Goal: Navigation & Orientation: Find specific page/section

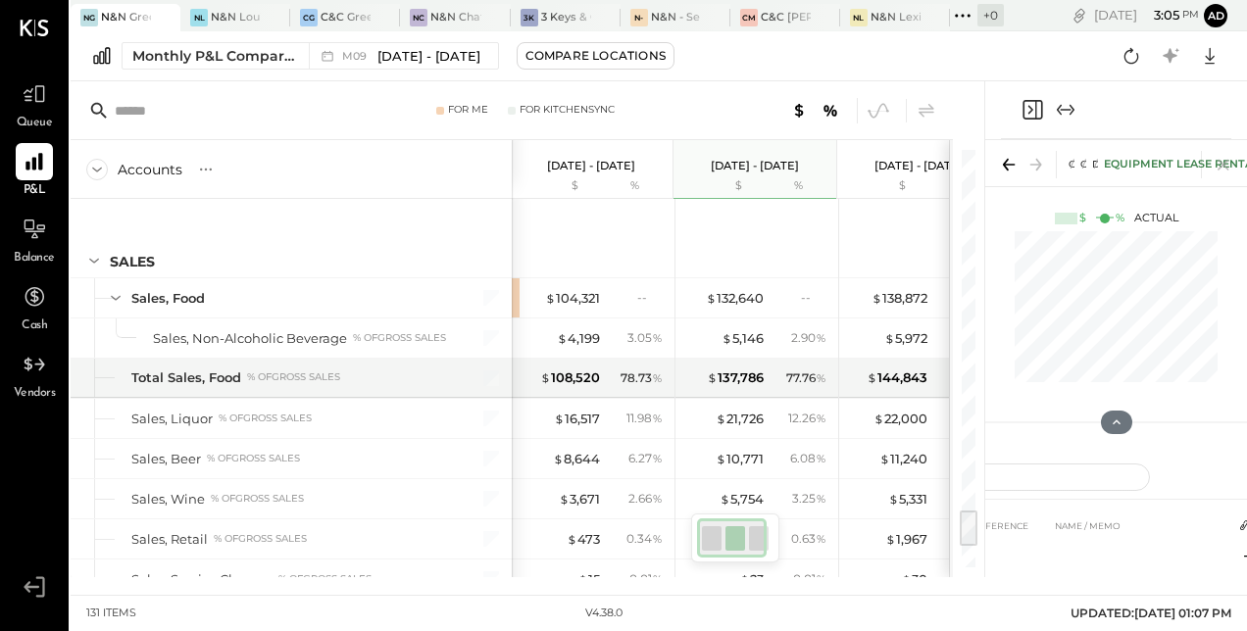
scroll to position [0, 2]
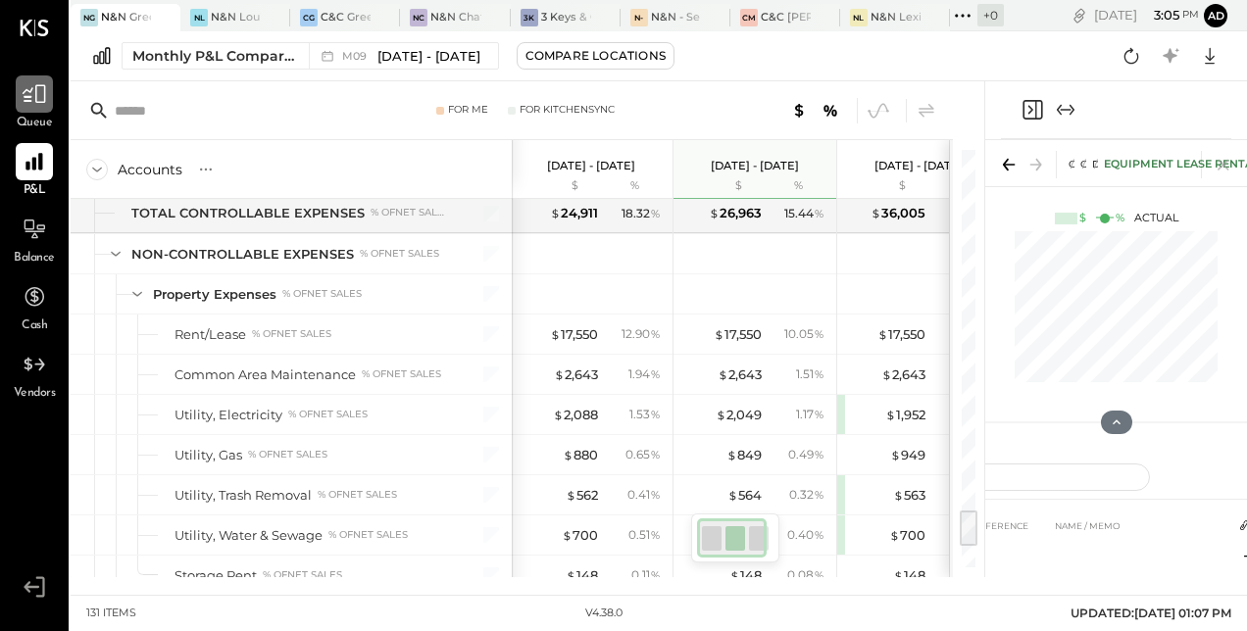
click at [34, 76] on div at bounding box center [34, 93] width 37 height 37
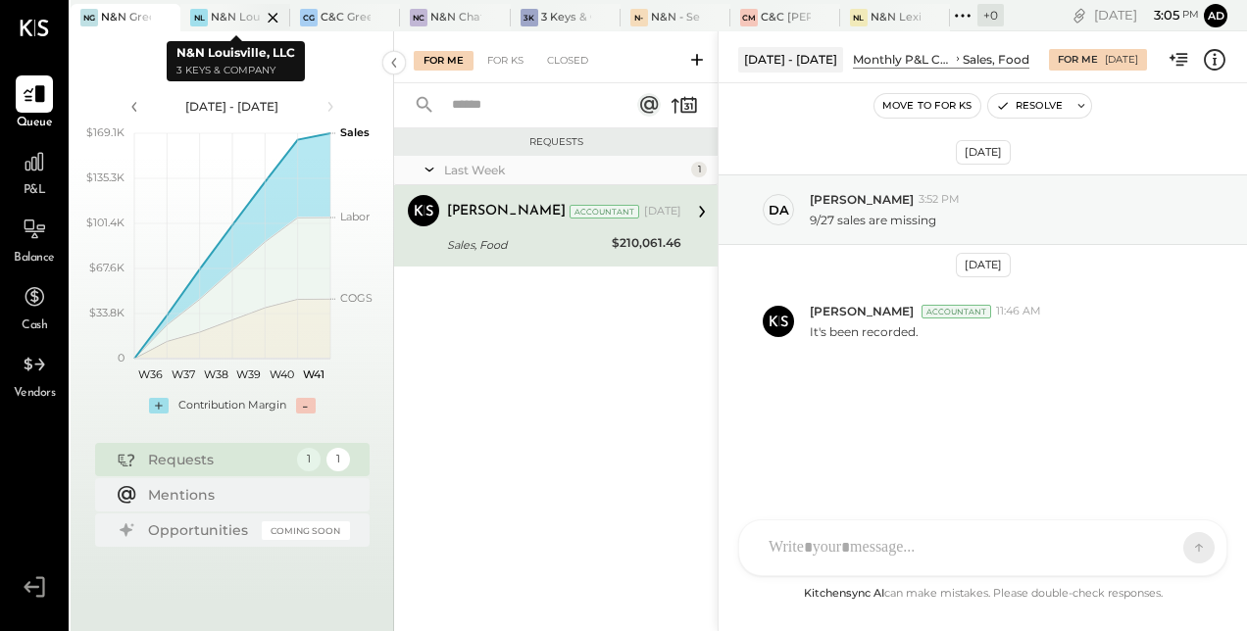
click at [194, 16] on div "NL" at bounding box center [199, 18] width 18 height 18
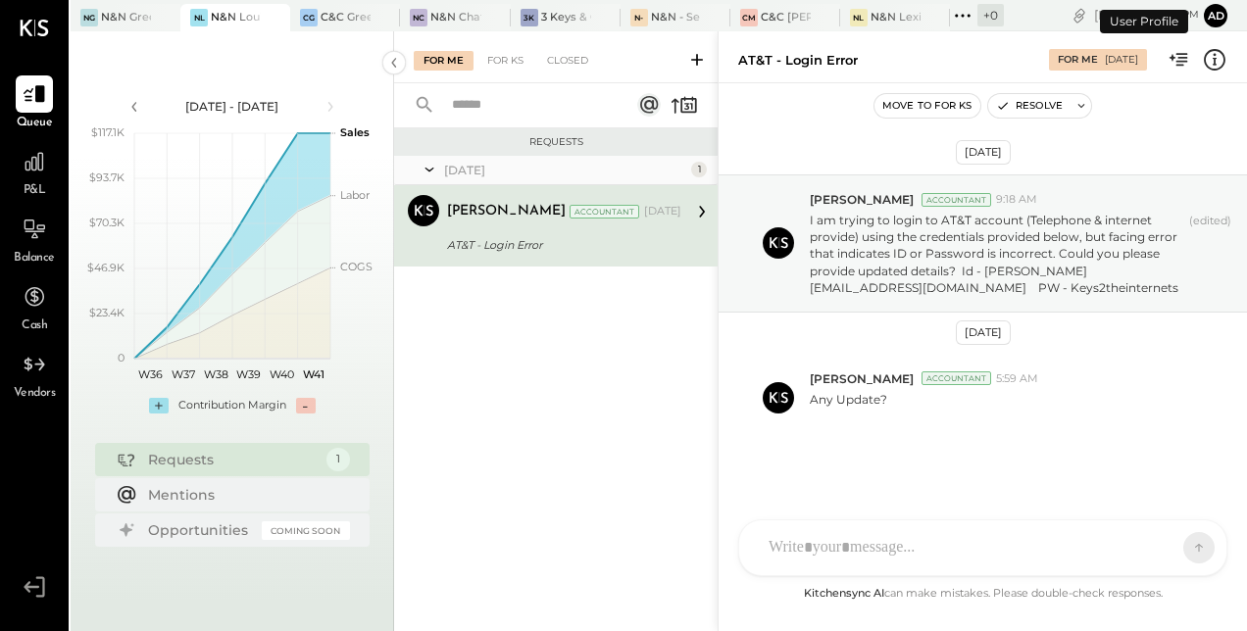
scroll to position [2, 0]
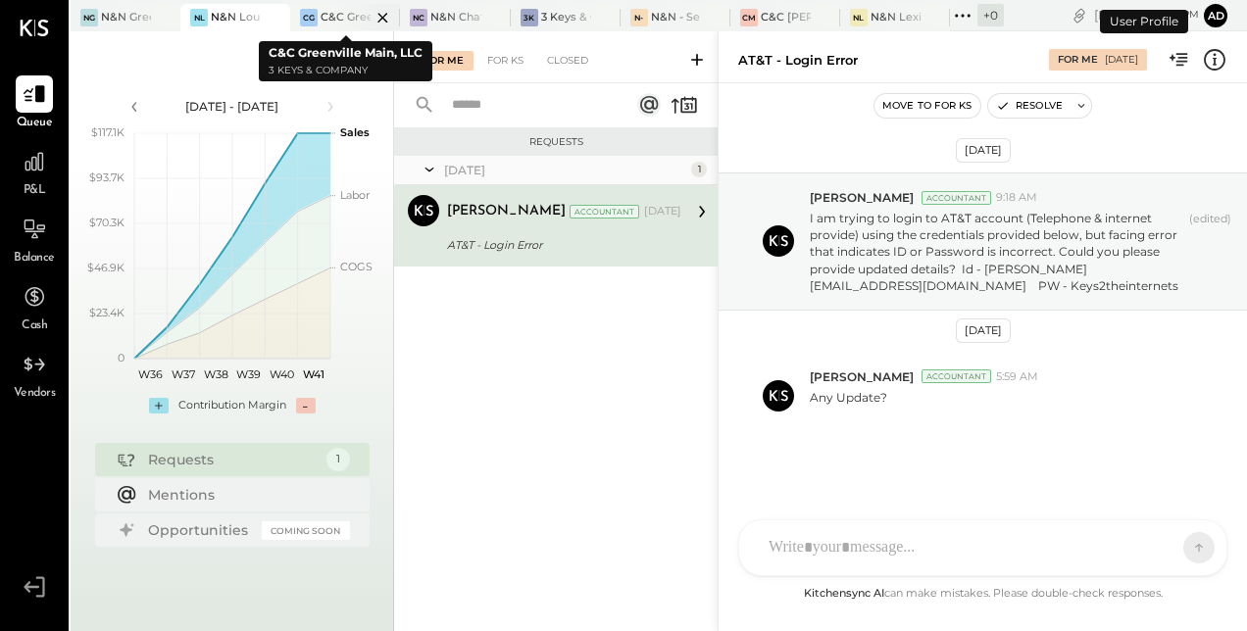
click at [327, 10] on div "C&C Greenville Main, LLC" at bounding box center [346, 18] width 50 height 16
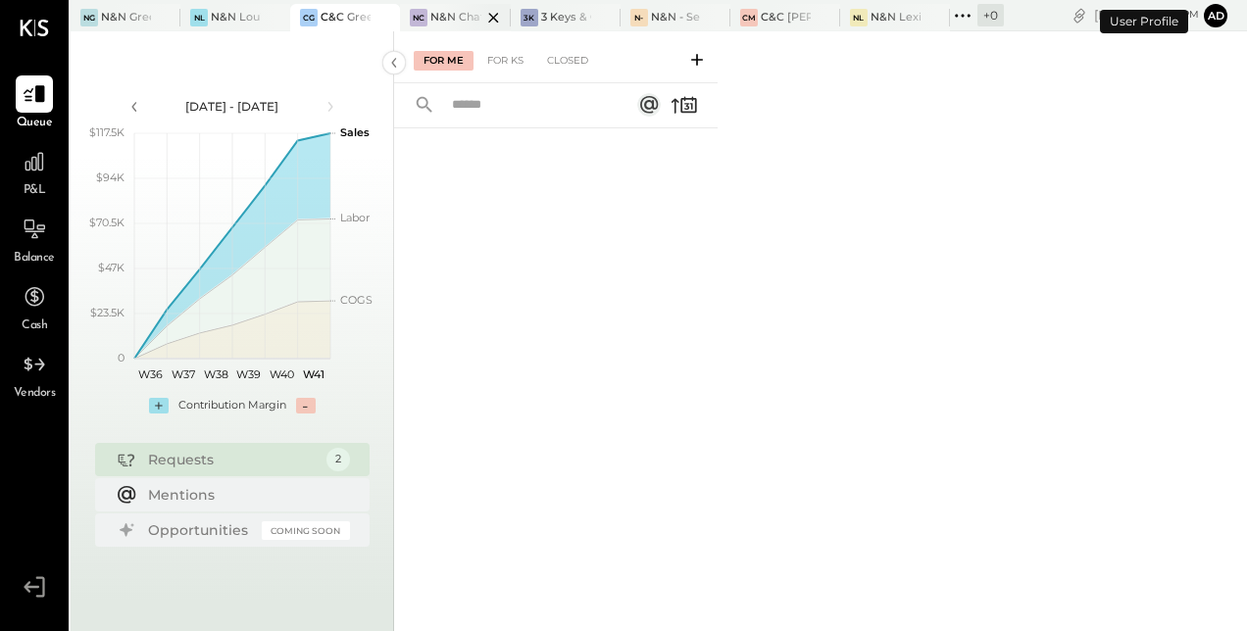
click at [465, 20] on div at bounding box center [476, 17] width 69 height 26
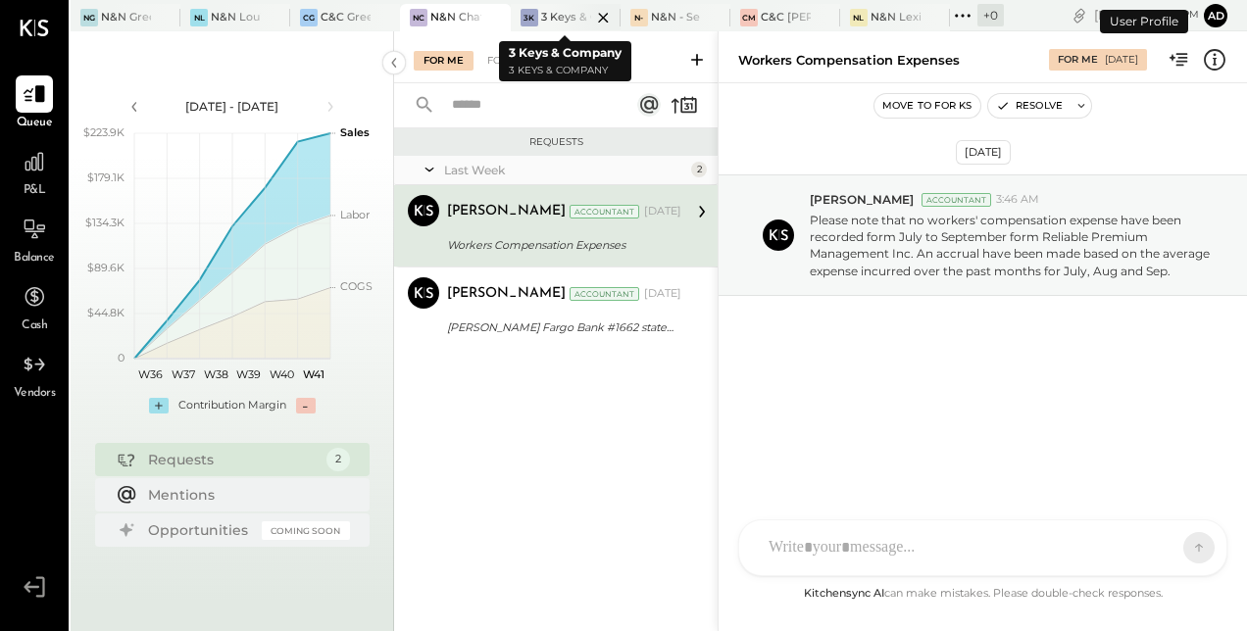
click at [563, 22] on div at bounding box center [586, 17] width 69 height 26
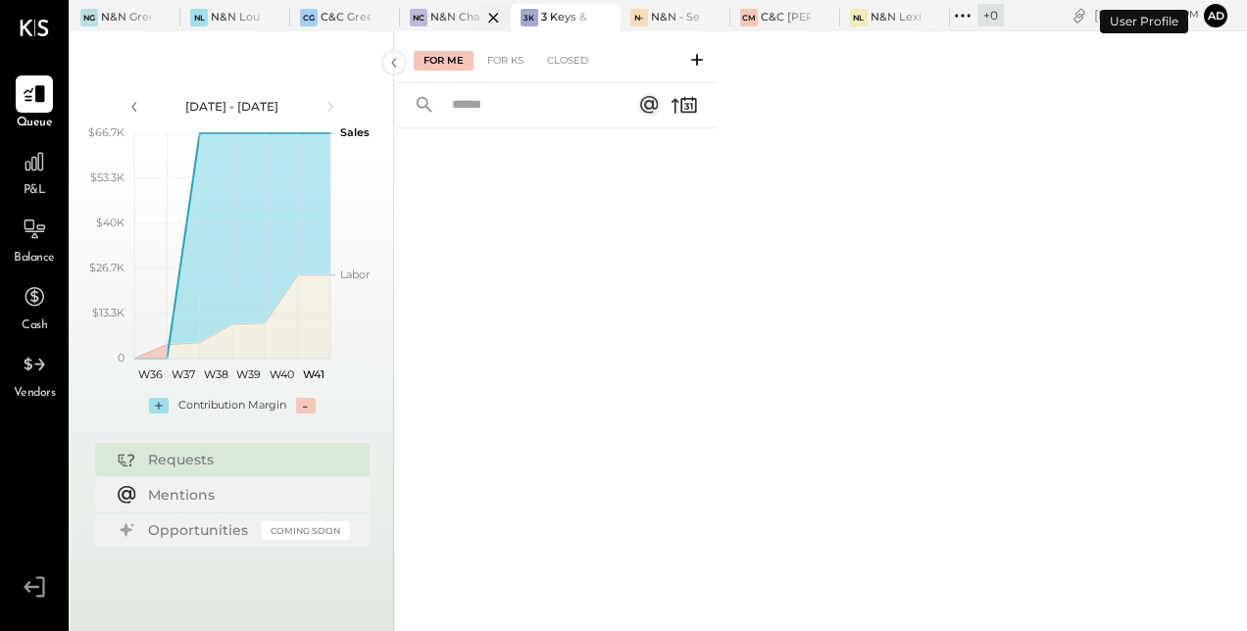
click at [452, 21] on div at bounding box center [476, 17] width 69 height 26
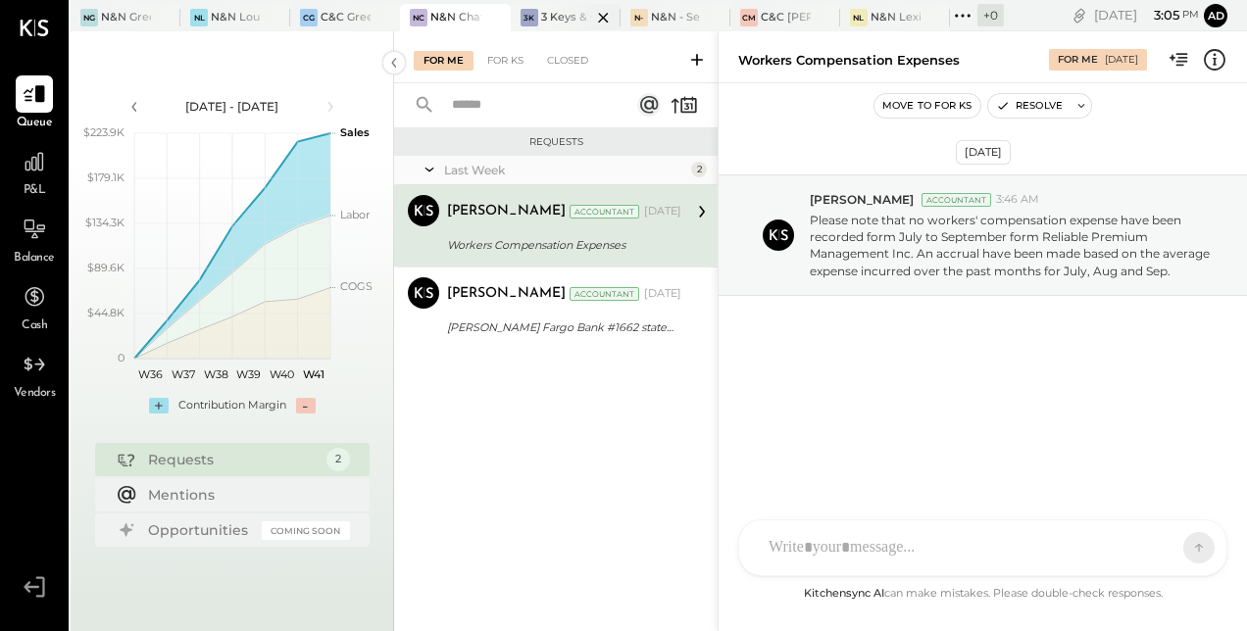
click at [575, 16] on div at bounding box center [586, 17] width 69 height 26
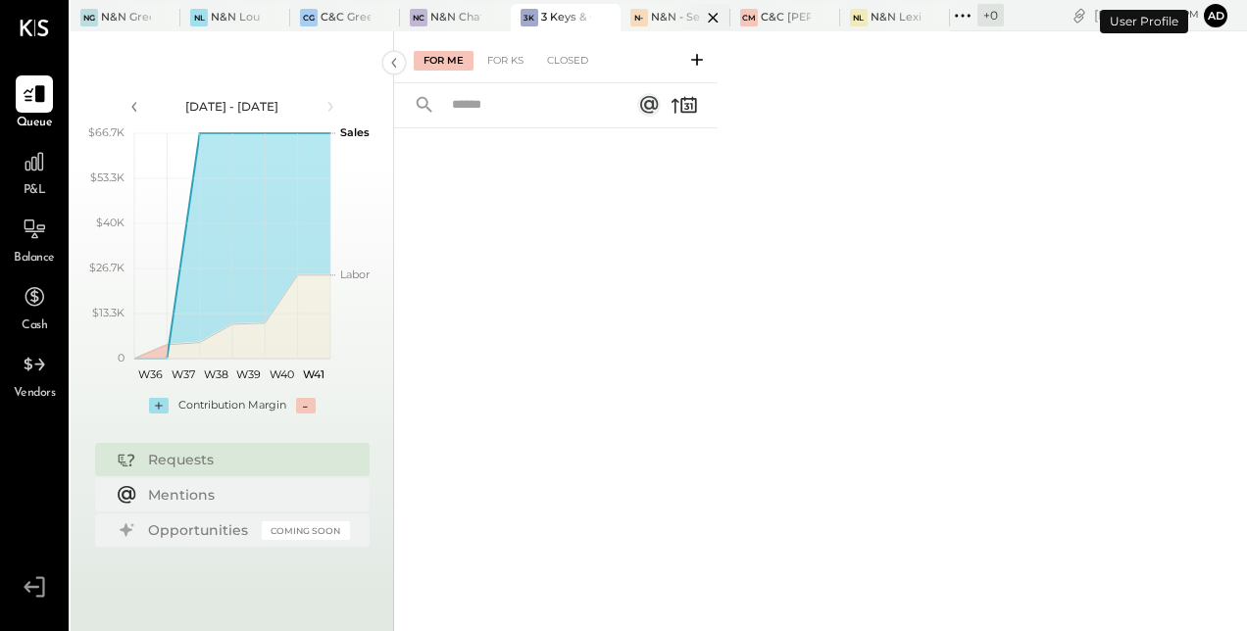
click at [682, 24] on div at bounding box center [696, 17] width 69 height 26
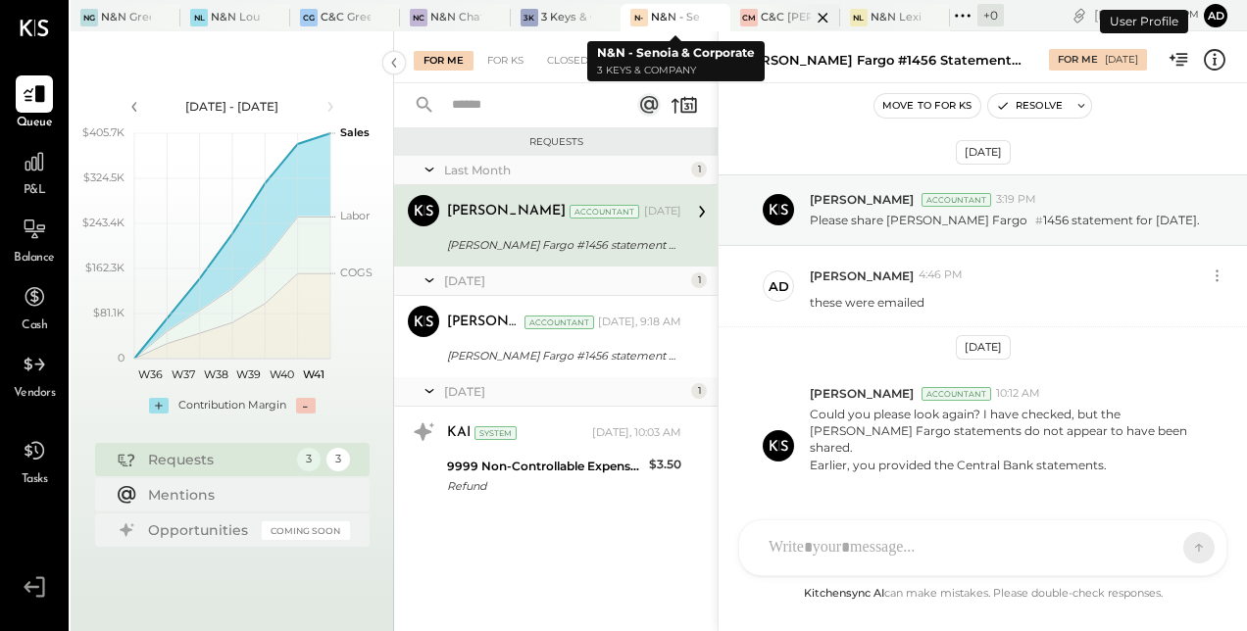
scroll to position [84, 0]
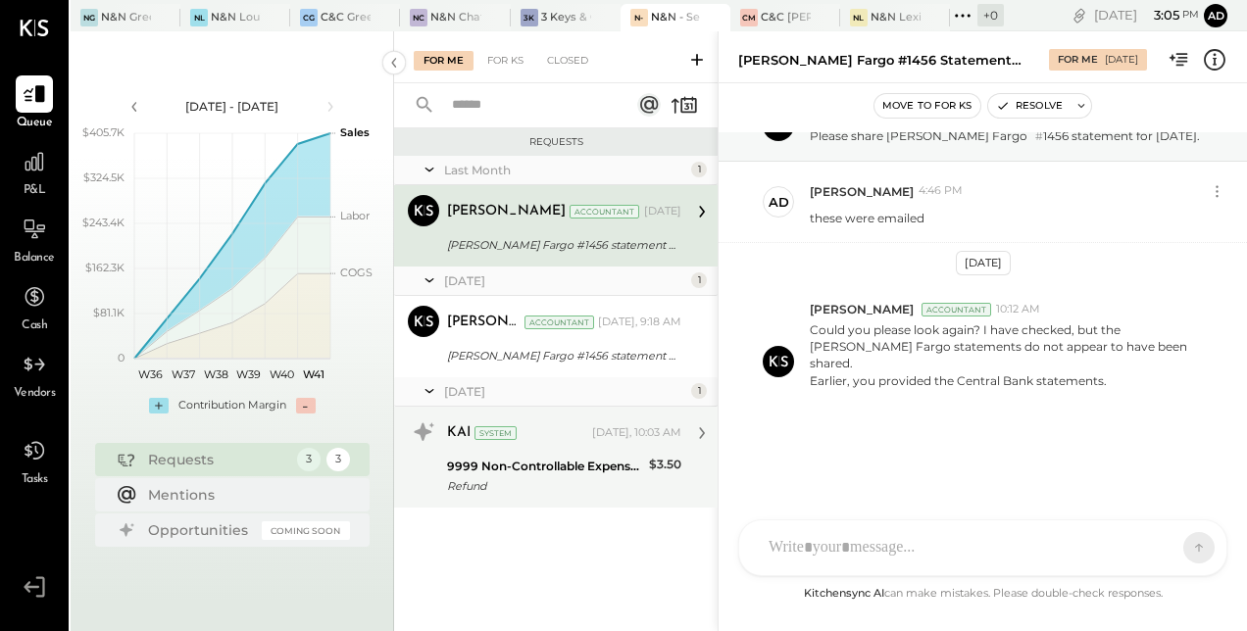
click at [484, 478] on div "Refund" at bounding box center [545, 487] width 196 height 20
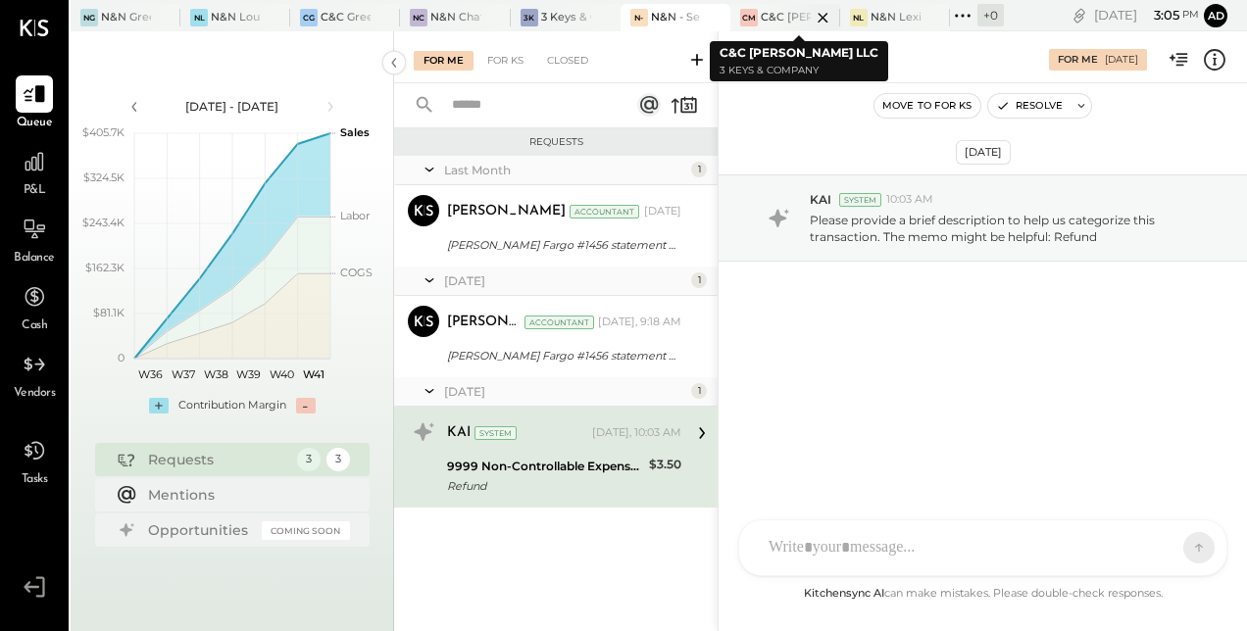
click at [782, 22] on div at bounding box center [806, 17] width 69 height 26
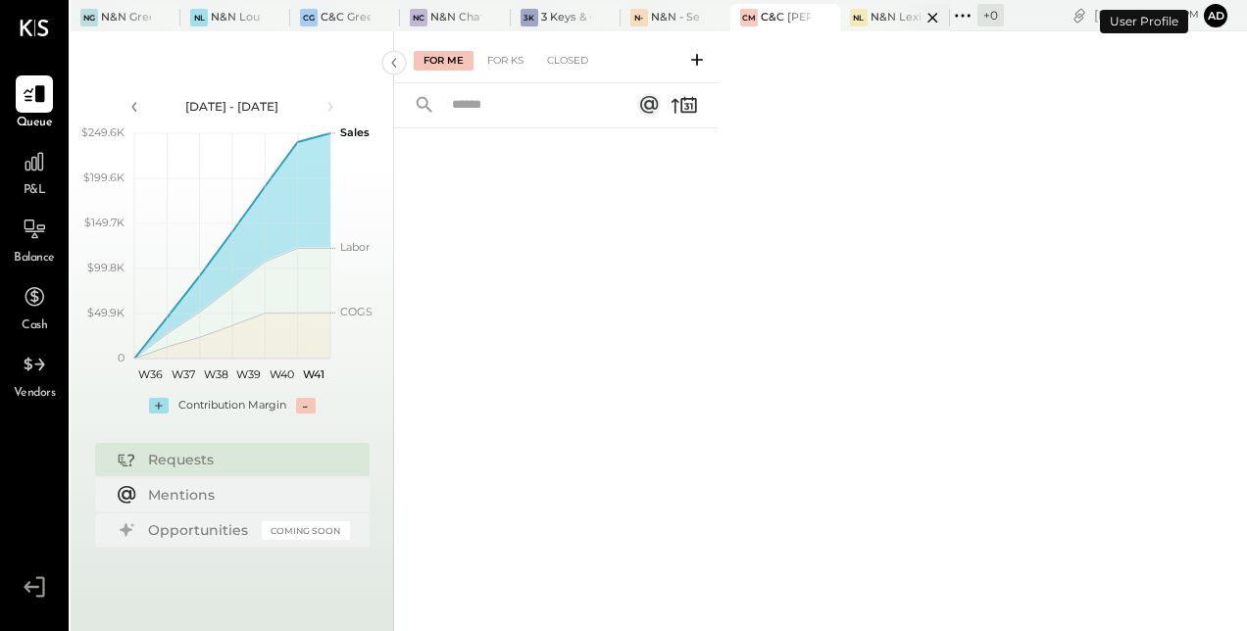
click at [880, 22] on div "N&N Lexington, LLC" at bounding box center [896, 18] width 50 height 16
